Goal: Communication & Community: Participate in discussion

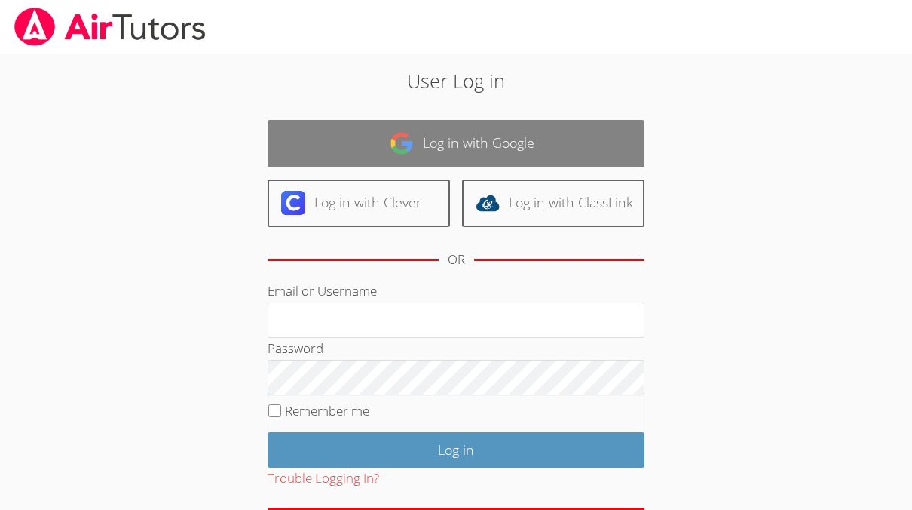
click at [524, 149] on link "Log in with Google" at bounding box center [456, 143] width 377 height 47
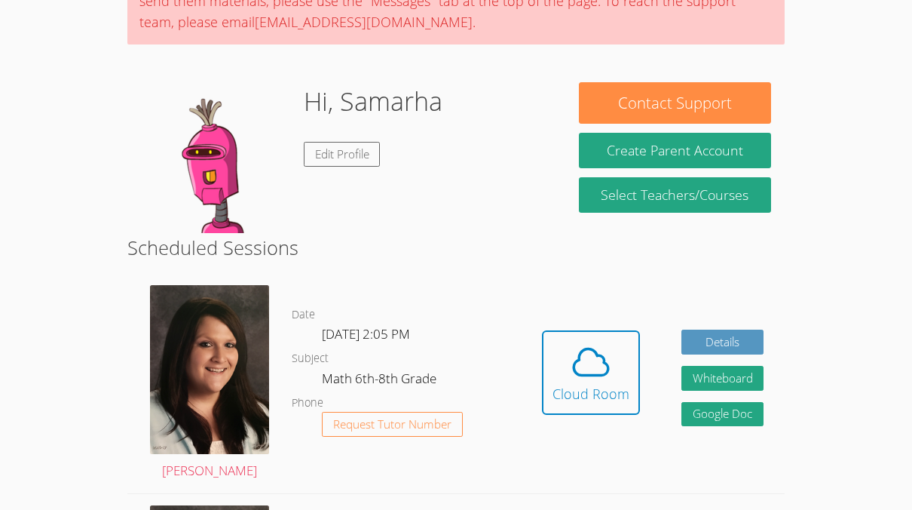
scroll to position [167, 0]
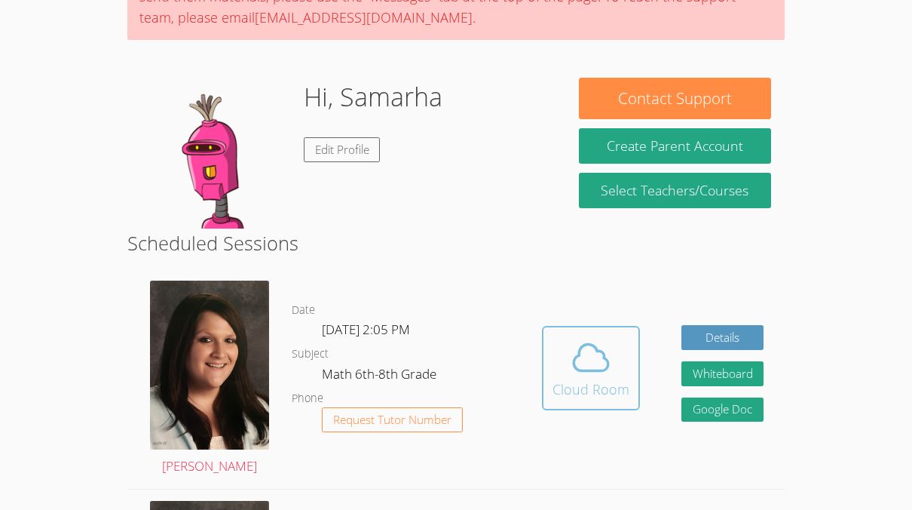
click at [614, 391] on div "Cloud Room" at bounding box center [591, 388] width 77 height 21
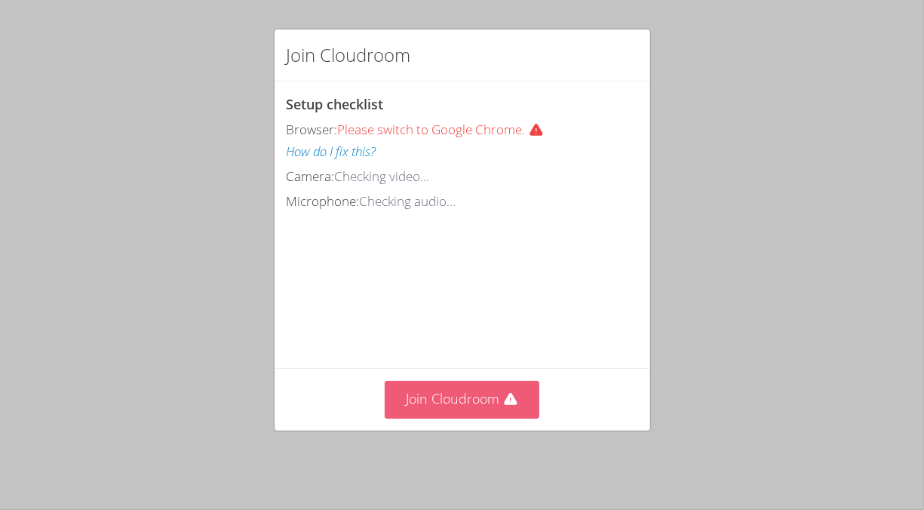
click at [495, 403] on button "Join Cloudroom" at bounding box center [462, 399] width 155 height 37
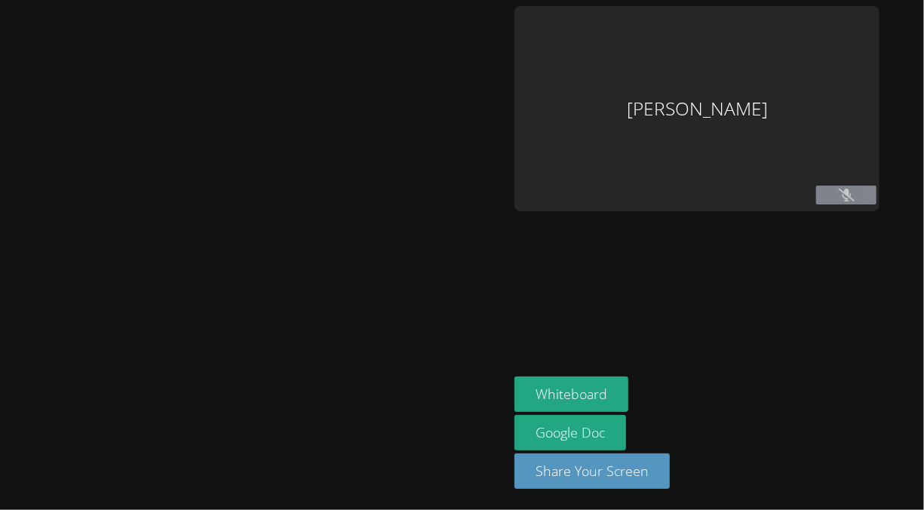
click at [854, 195] on icon at bounding box center [846, 194] width 16 height 13
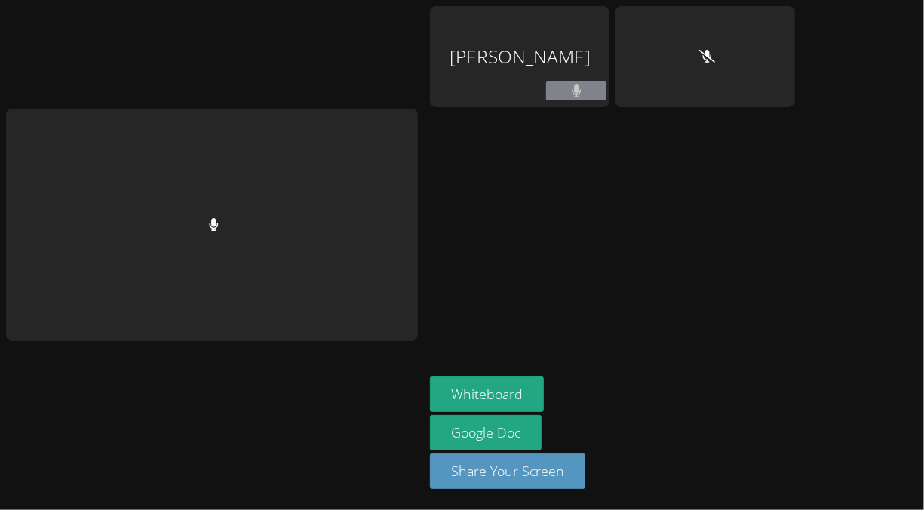
click at [584, 389] on div "Whiteboard Google Doc Share Your Screen" at bounding box center [612, 438] width 365 height 124
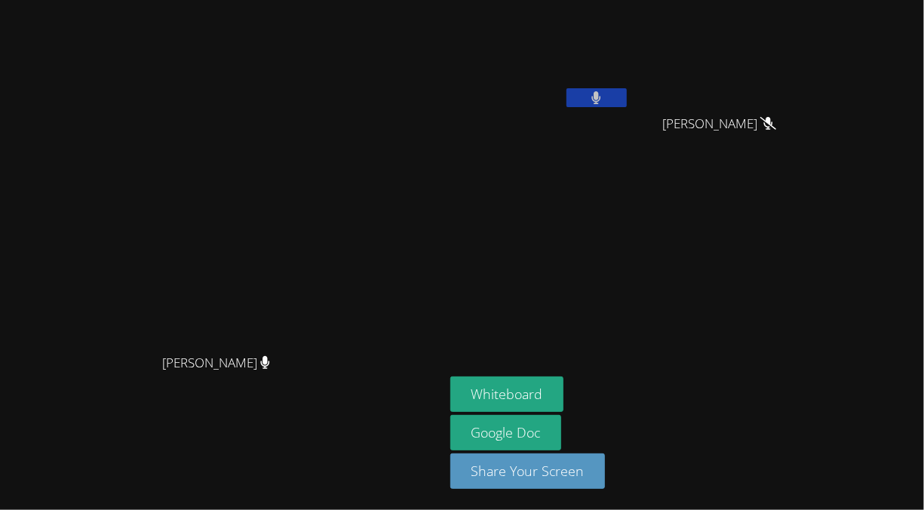
click at [627, 94] on button at bounding box center [596, 97] width 60 height 19
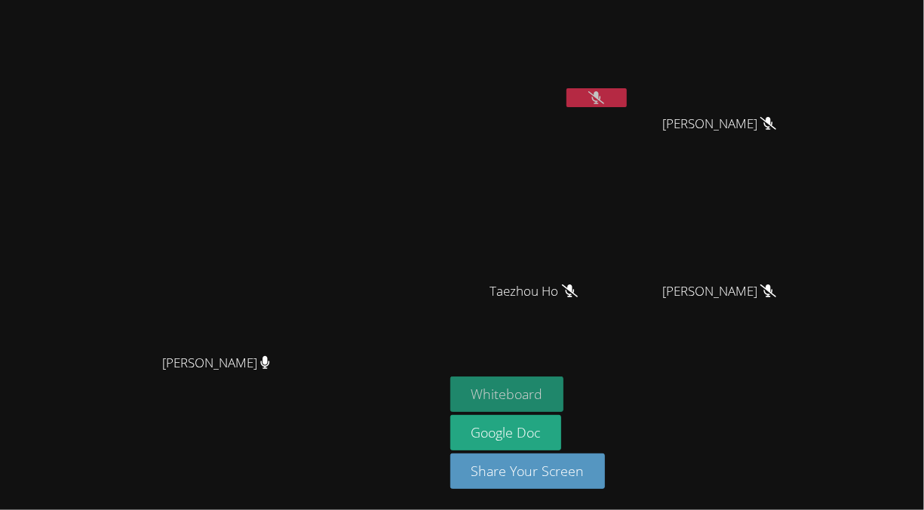
click at [563, 392] on button "Whiteboard" at bounding box center [507, 393] width 114 height 35
click at [604, 100] on icon at bounding box center [596, 97] width 16 height 13
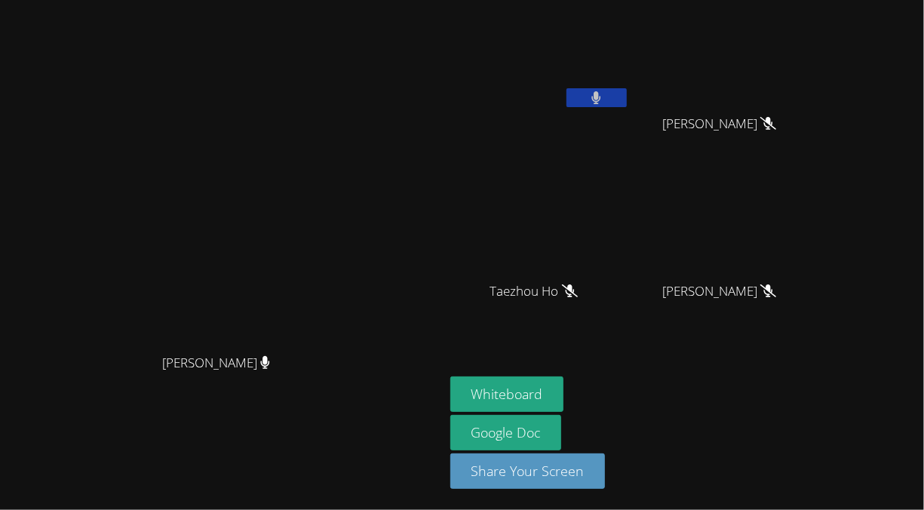
click at [627, 90] on button at bounding box center [596, 97] width 60 height 19
click at [552, 95] on aside "Samarha Ilerand Nico Agcaoili Nico Agcaoili Taezhou Ho Taezhou Ho Muhammad Isma…" at bounding box center [632, 255] width 377 height 510
click at [604, 91] on icon at bounding box center [596, 97] width 16 height 13
click at [627, 98] on button at bounding box center [596, 97] width 60 height 19
click at [601, 92] on icon at bounding box center [596, 97] width 10 height 13
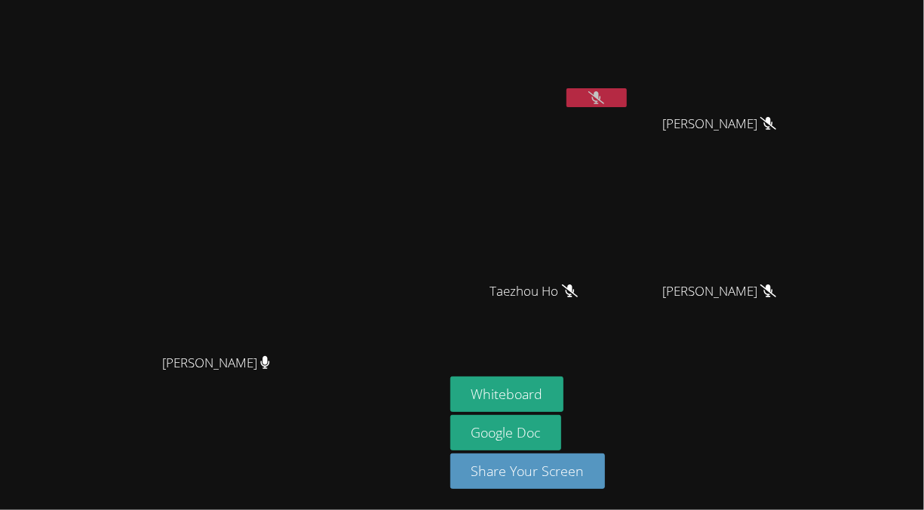
click at [627, 90] on button at bounding box center [596, 97] width 60 height 19
click at [299, 346] on video at bounding box center [222, 224] width 226 height 243
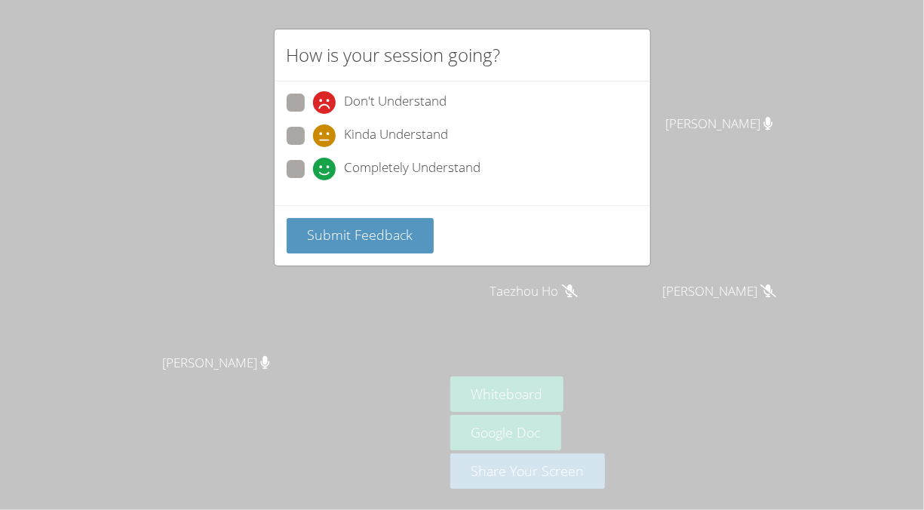
click at [416, 333] on div "How is your session going? Don't Understand Kinda Understand Completely Underst…" at bounding box center [462, 255] width 924 height 510
click at [313, 147] on span at bounding box center [313, 147] width 0 height 0
click at [313, 136] on input "Kinda Understand" at bounding box center [319, 133] width 13 height 13
radio input "true"
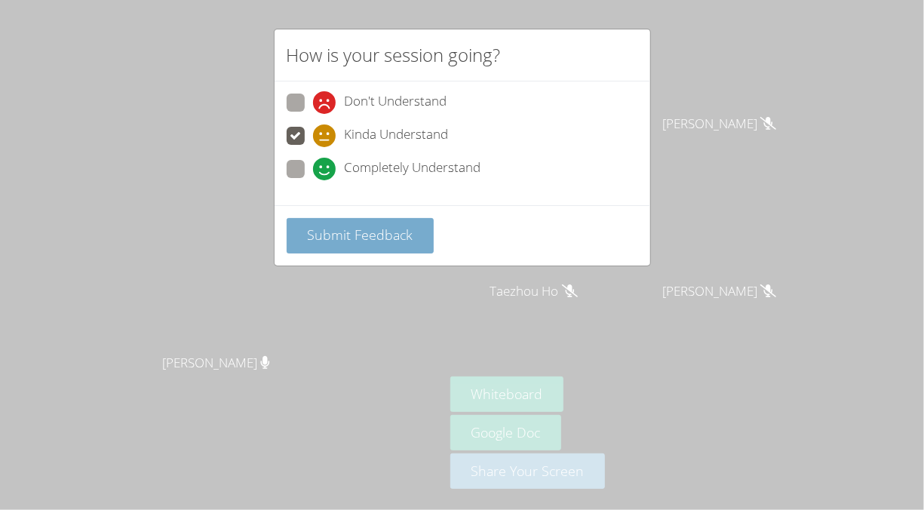
click at [397, 241] on span "Submit Feedback" at bounding box center [360, 234] width 106 height 18
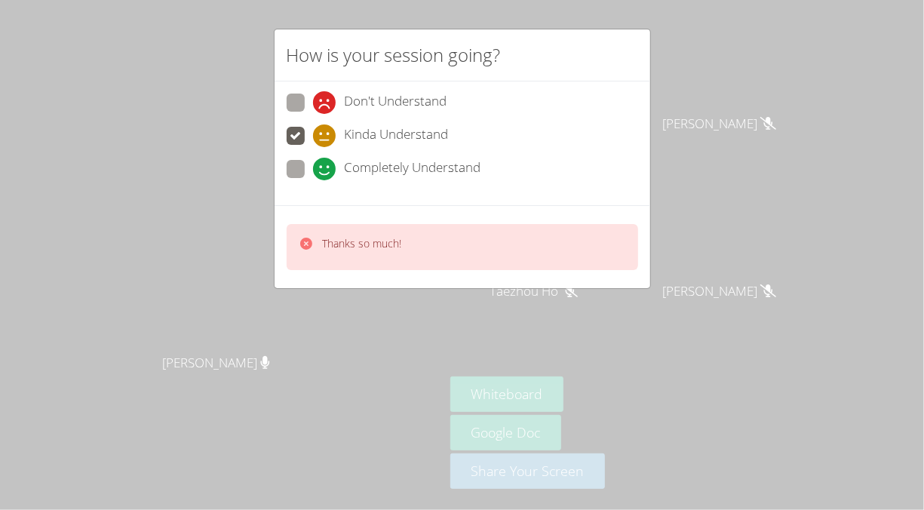
click at [402, 321] on div "How is your session going? Don't Understand Kinda Understand Completely Underst…" at bounding box center [462, 255] width 924 height 510
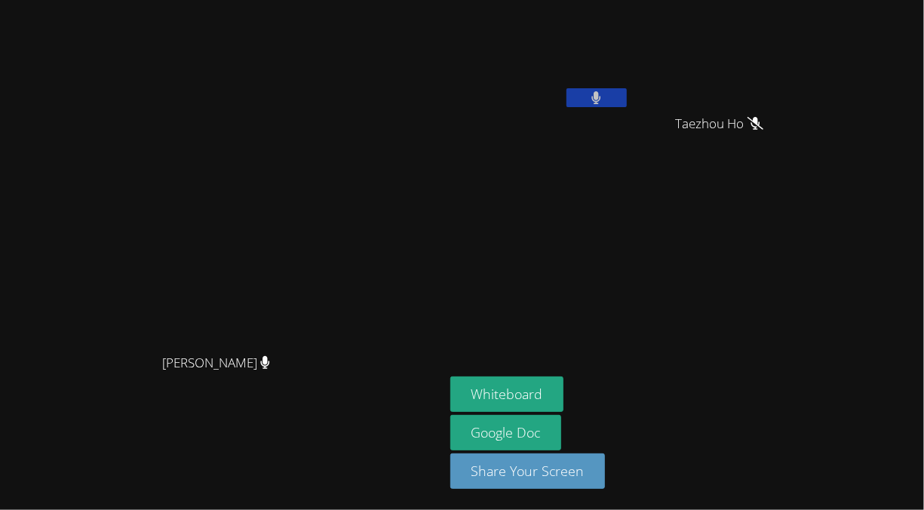
click at [630, 48] on video at bounding box center [539, 56] width 179 height 101
